Goal: Task Accomplishment & Management: Complete application form

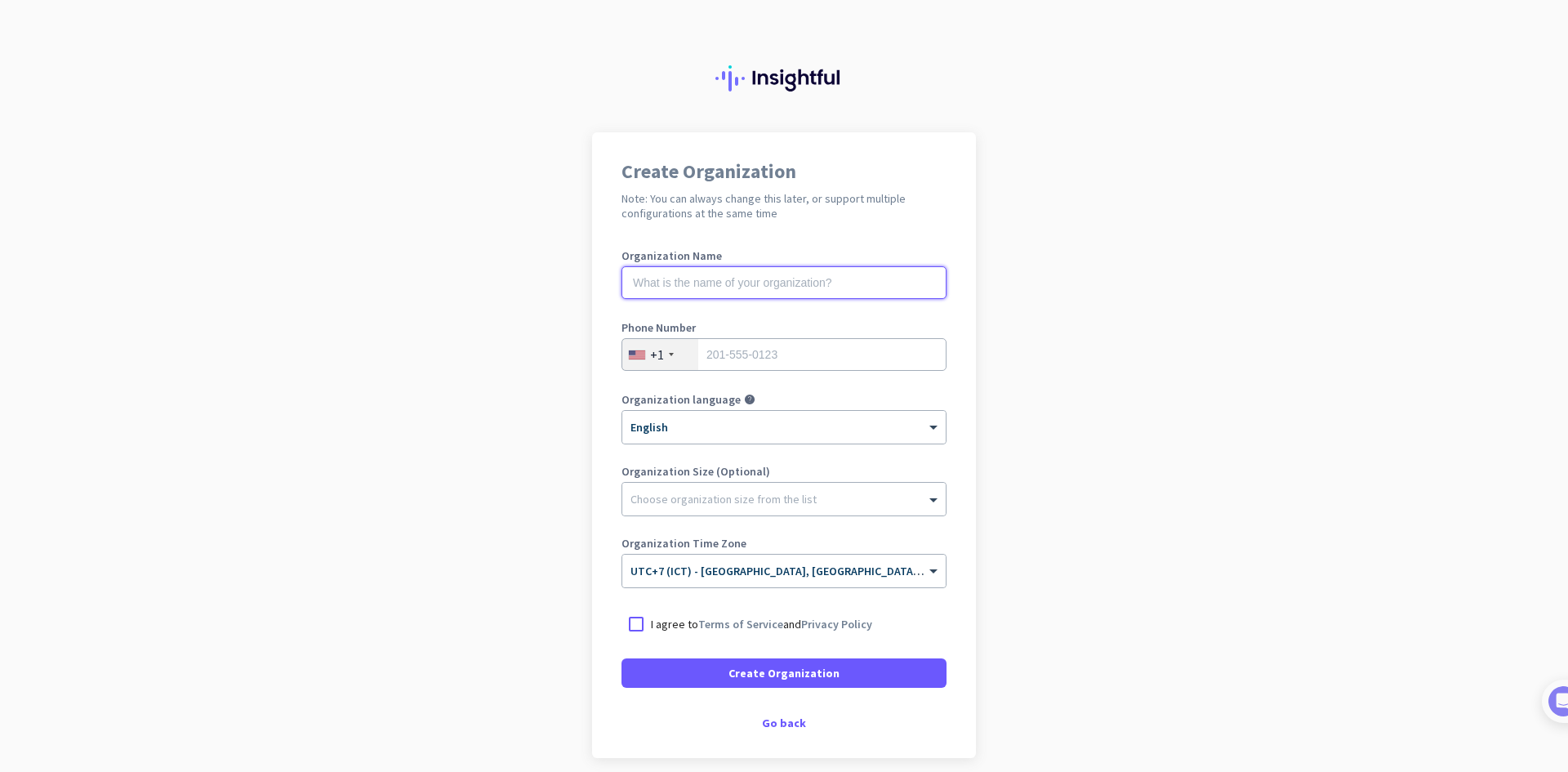
click at [766, 284] on input "text" at bounding box center [784, 282] width 325 height 33
drag, startPoint x: 721, startPoint y: 251, endPoint x: 605, endPoint y: 251, distance: 116.0
click at [605, 251] on div "Create Organization Note: You can always change this later, or support multiple…" at bounding box center [784, 445] width 384 height 625
copy label "Organization Name"
click at [671, 287] on input "text" at bounding box center [784, 282] width 325 height 33
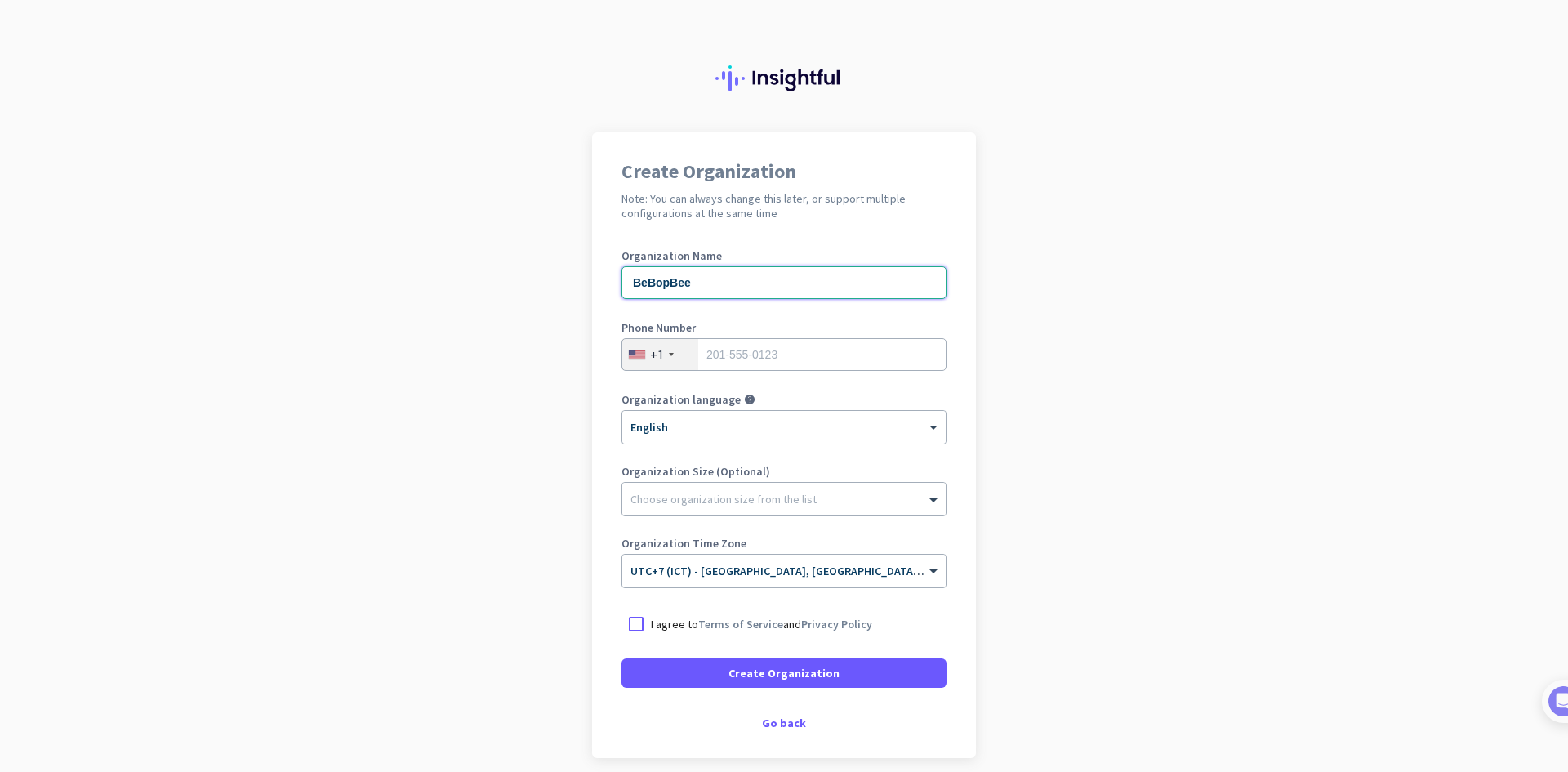
type input "BeBopBee"
click at [668, 354] on div "+1" at bounding box center [660, 354] width 76 height 31
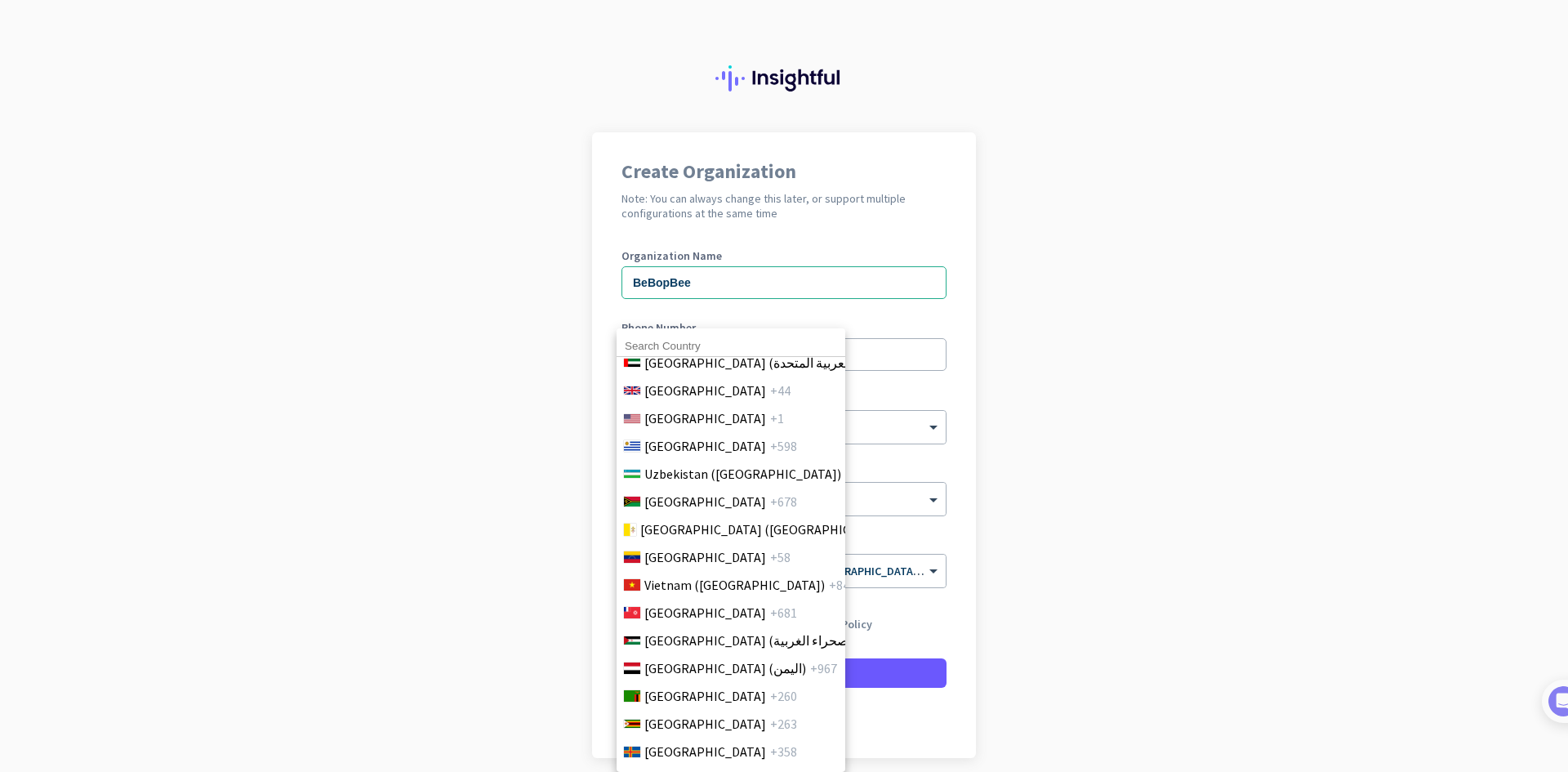
scroll to position [6545, 0]
click at [664, 575] on span "Vietnam ([GEOGRAPHIC_DATA])" at bounding box center [734, 584] width 181 height 20
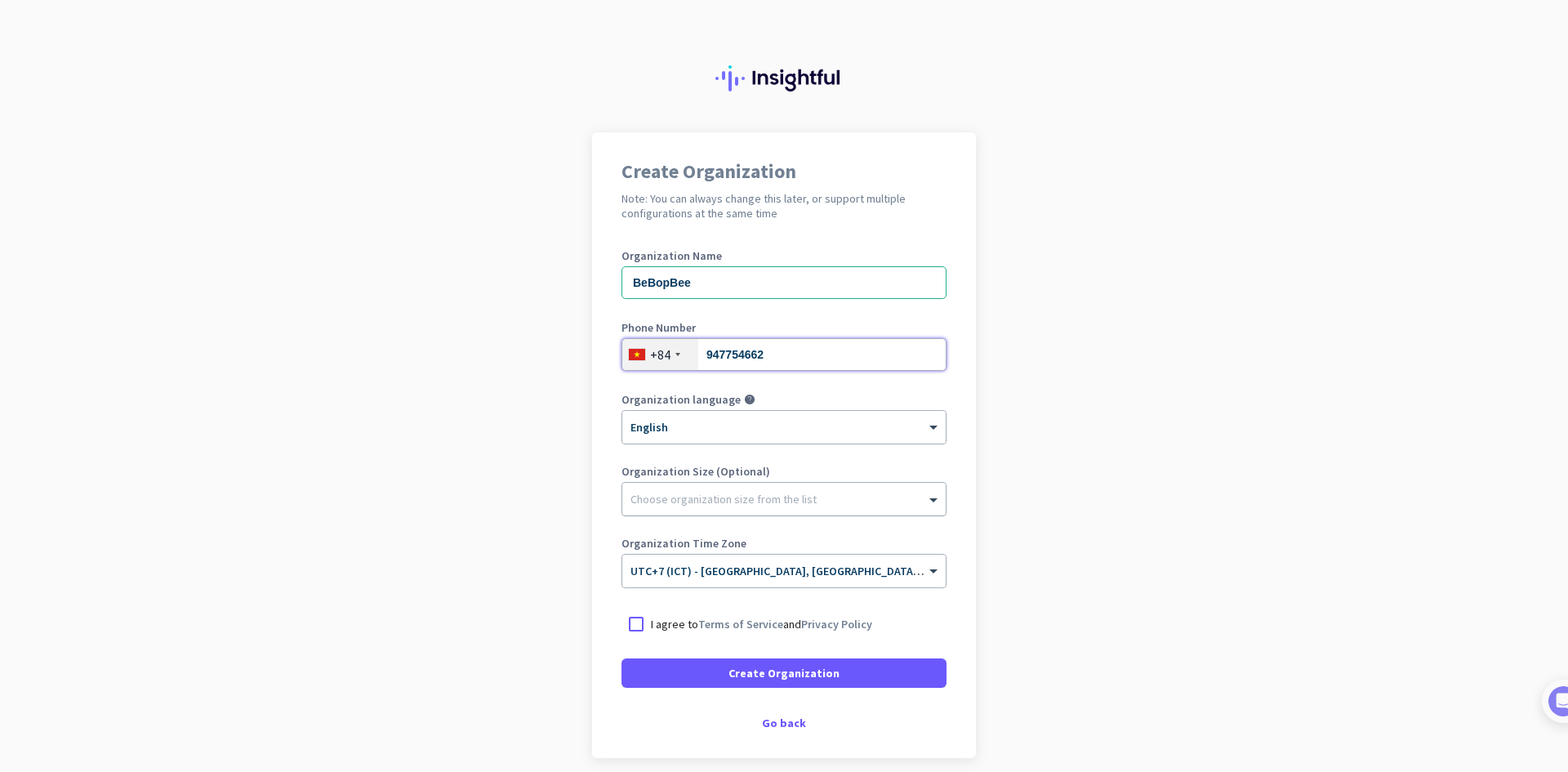
type input "947754662"
click at [694, 498] on div at bounding box center [784, 495] width 324 height 16
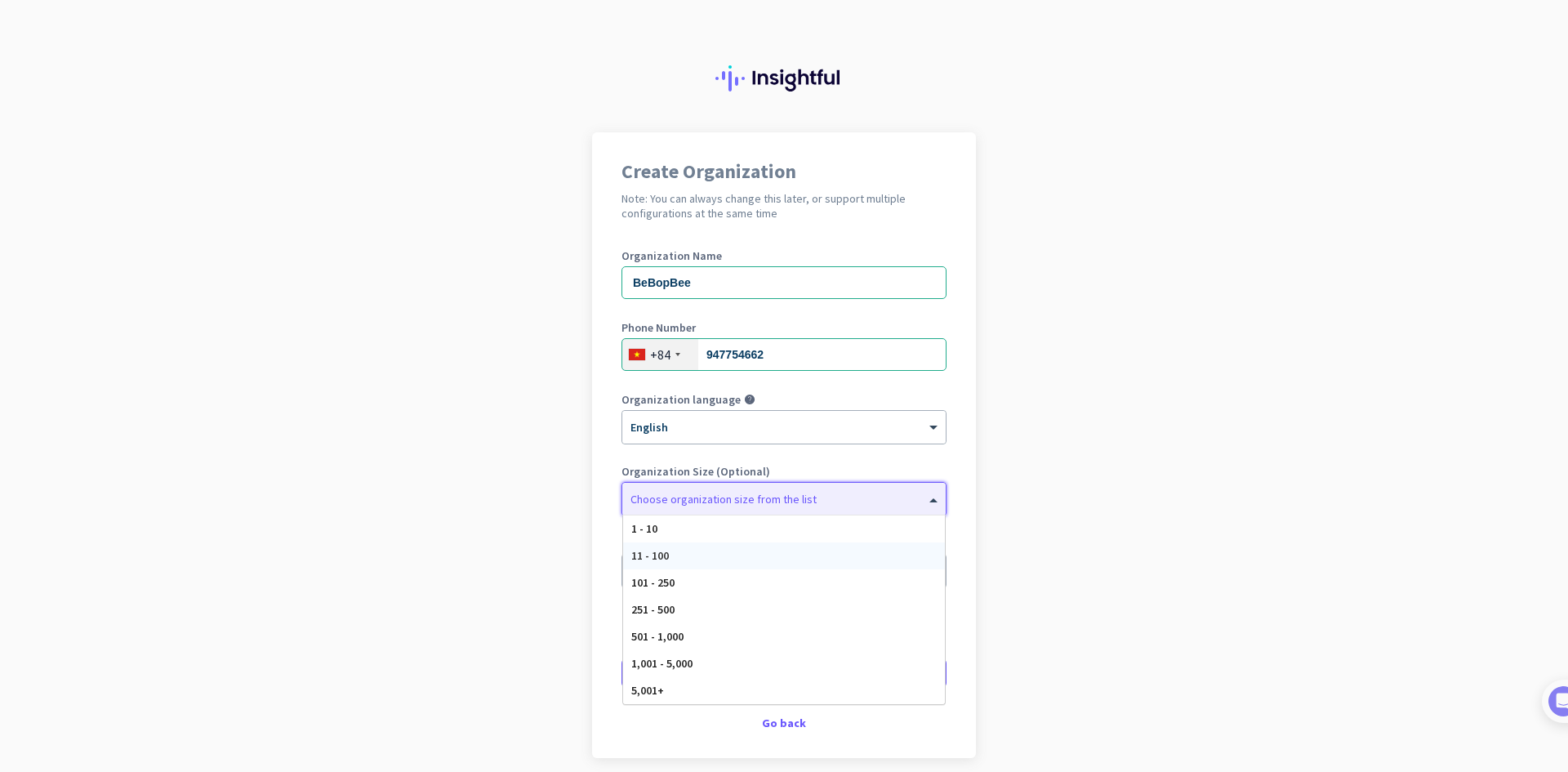
click at [677, 554] on div "11 - 100" at bounding box center [784, 556] width 322 height 27
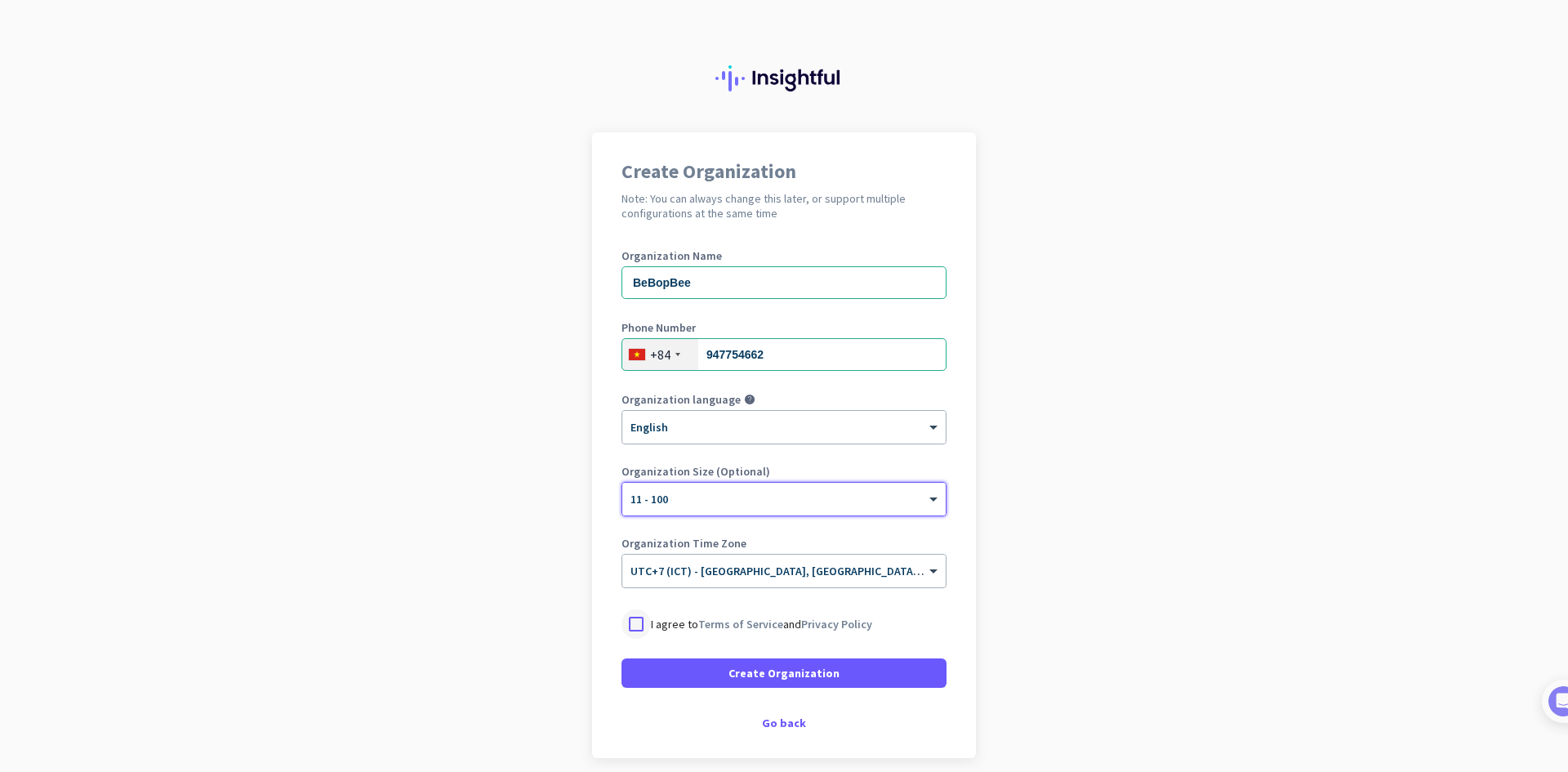
click at [628, 620] on div at bounding box center [636, 623] width 29 height 29
click at [779, 725] on div "Go back" at bounding box center [784, 722] width 325 height 12
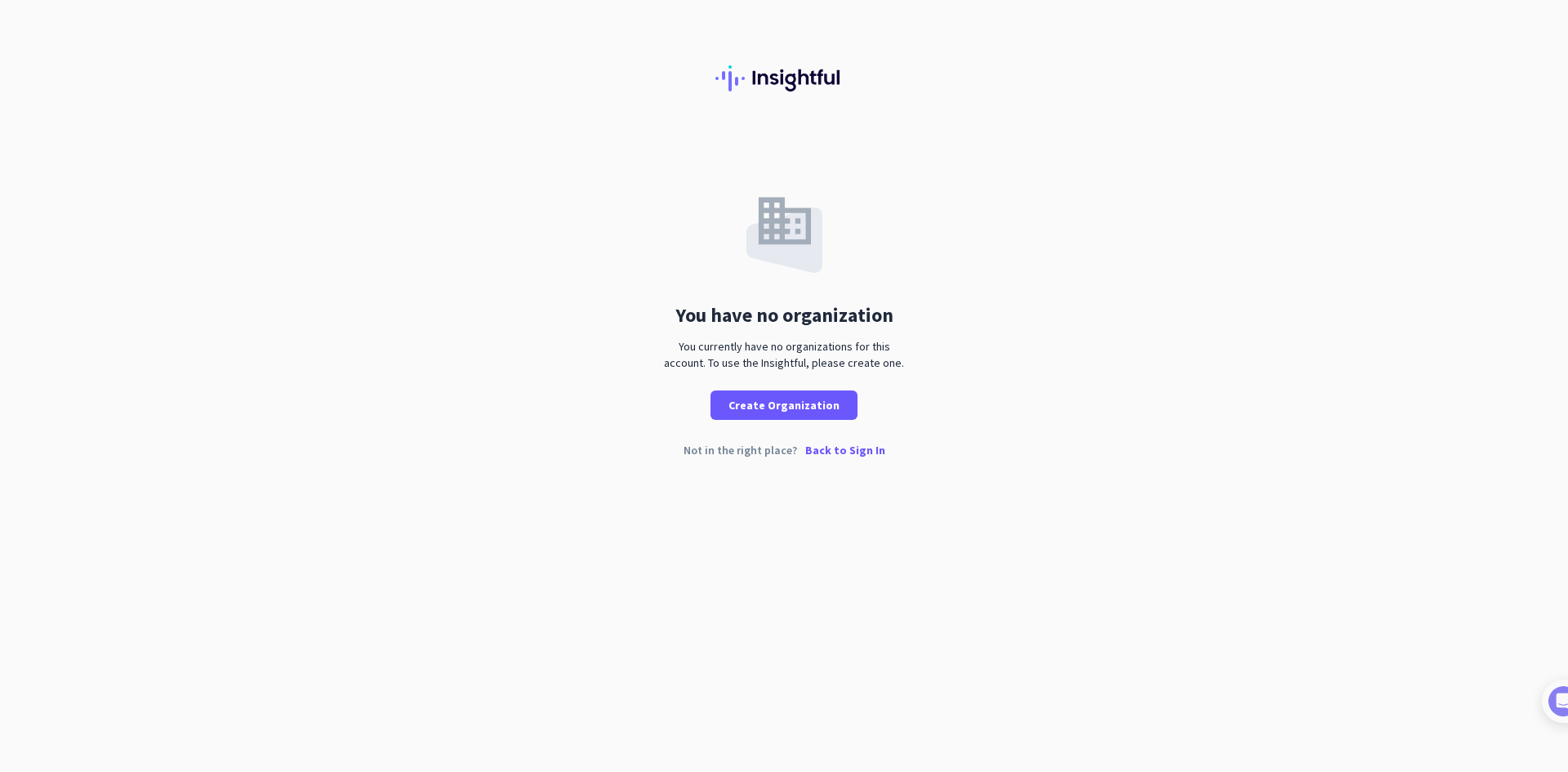
click at [822, 454] on p "Back to Sign In" at bounding box center [845, 450] width 80 height 12
